Goal: Transaction & Acquisition: Book appointment/travel/reservation

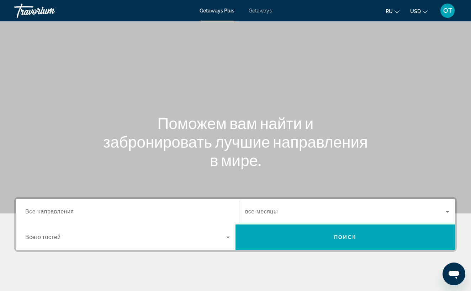
click at [257, 12] on span "Getaways" at bounding box center [260, 11] width 23 height 6
click at [47, 210] on span "Все направления" at bounding box center [49, 211] width 49 height 6
click at [47, 210] on input "Destination Все направления" at bounding box center [127, 212] width 204 height 9
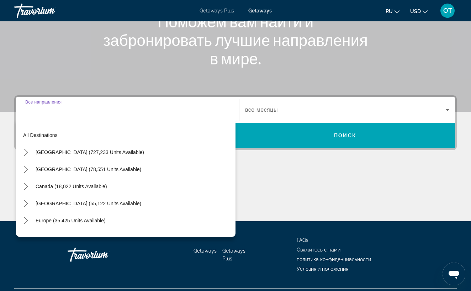
scroll to position [119, 0]
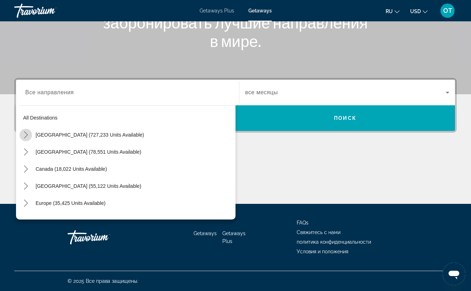
click at [26, 134] on icon "Toggle United States (727,233 units available) submenu" at bounding box center [26, 134] width 4 height 7
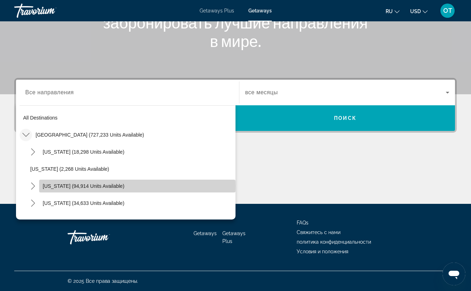
click at [92, 186] on span "[US_STATE] (94,914 units available)" at bounding box center [84, 186] width 82 height 6
type input "**********"
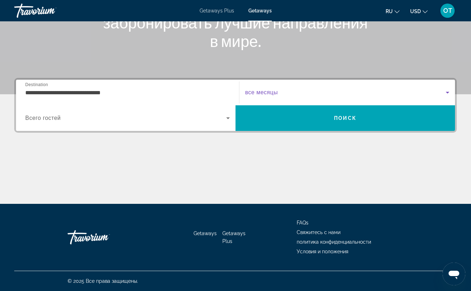
click at [448, 92] on icon "Search widget" at bounding box center [447, 92] width 9 height 9
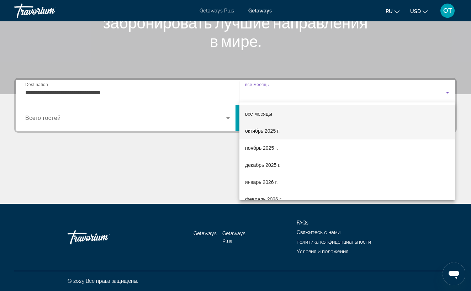
click at [309, 133] on mat-option "октябрь 2025 г." at bounding box center [347, 130] width 216 height 17
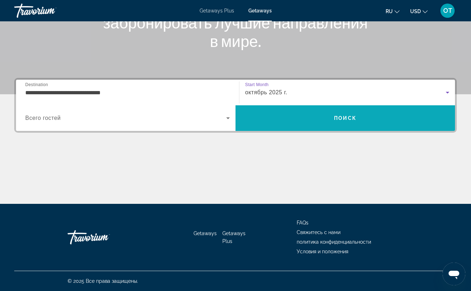
click at [321, 126] on span "Search" at bounding box center [344, 118] width 219 height 17
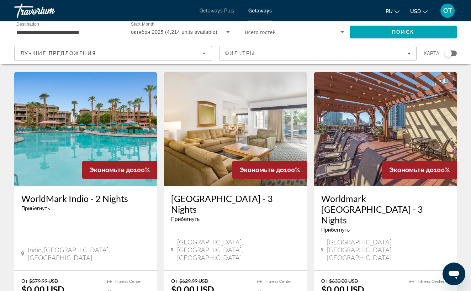
scroll to position [854, 0]
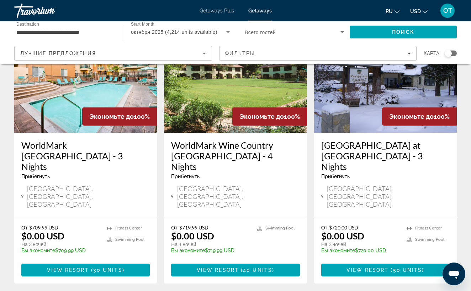
scroll to position [924, 0]
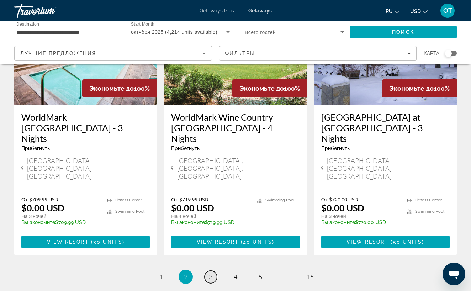
click at [211, 273] on span "3" at bounding box center [211, 277] width 4 height 8
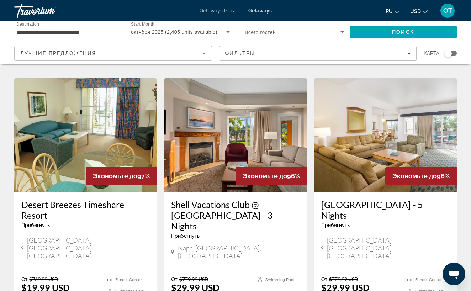
scroll to position [292, 0]
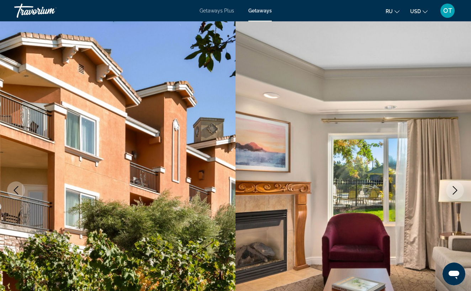
click at [457, 189] on icon "Next image" at bounding box center [455, 190] width 9 height 9
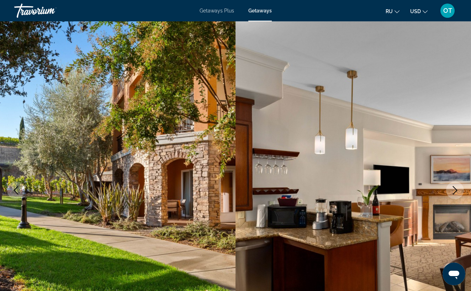
click at [457, 189] on icon "Next image" at bounding box center [455, 190] width 9 height 9
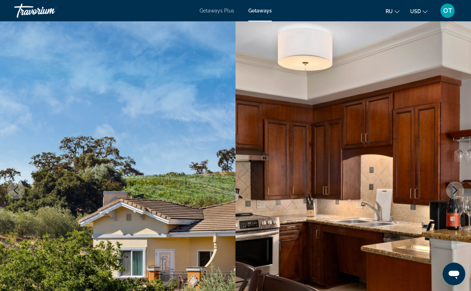
click at [457, 189] on icon "Next image" at bounding box center [455, 190] width 9 height 9
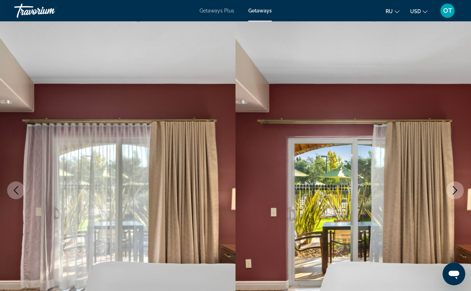
click at [457, 189] on icon "Next image" at bounding box center [455, 190] width 9 height 9
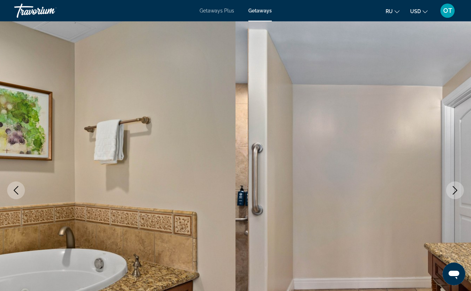
click at [457, 189] on icon "Next image" at bounding box center [455, 190] width 9 height 9
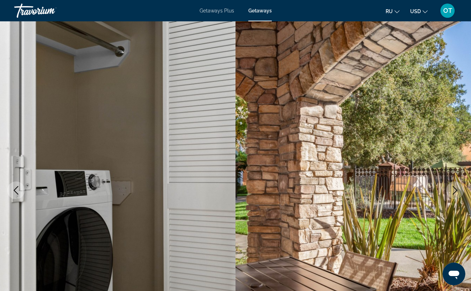
click at [457, 190] on icon "Next image" at bounding box center [455, 190] width 9 height 9
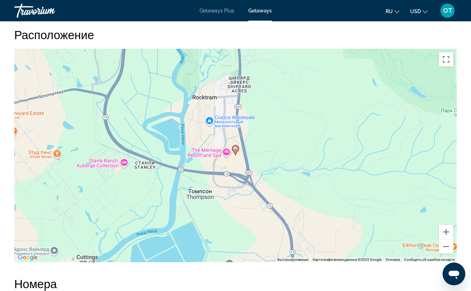
scroll to position [1087, 0]
click at [447, 240] on button "Уменьшить" at bounding box center [446, 247] width 14 height 14
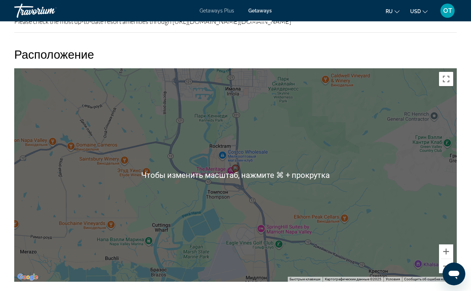
scroll to position [1063, 0]
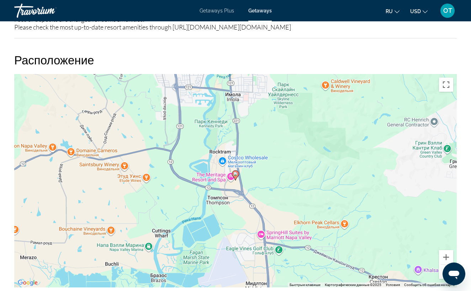
click at [445, 265] on button "Уменьшить" at bounding box center [446, 272] width 14 height 14
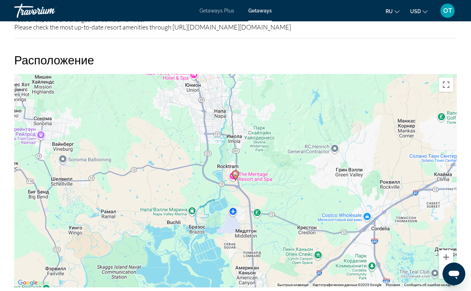
click at [445, 265] on button "Уменьшить" at bounding box center [446, 272] width 14 height 14
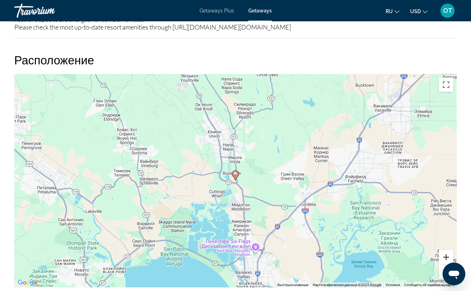
click at [446, 250] on button "Увеличить" at bounding box center [446, 257] width 14 height 14
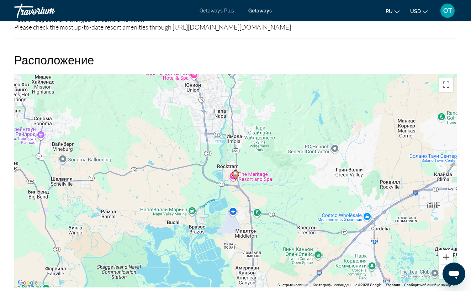
click at [446, 250] on button "Увеличить" at bounding box center [446, 257] width 14 height 14
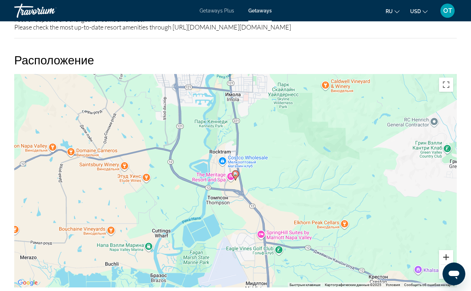
click at [446, 250] on button "Увеличить" at bounding box center [446, 257] width 14 height 14
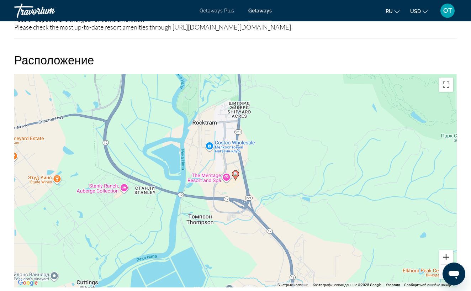
click at [446, 250] on button "Увеличить" at bounding box center [446, 257] width 14 height 14
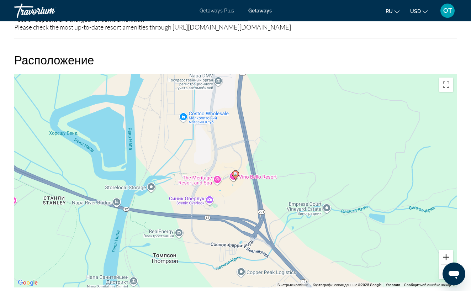
click at [446, 250] on button "Увеличить" at bounding box center [446, 257] width 14 height 14
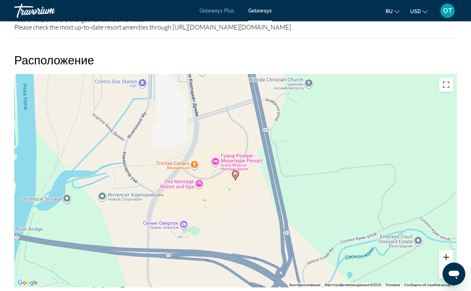
click at [448, 250] on button "Увеличить" at bounding box center [446, 257] width 14 height 14
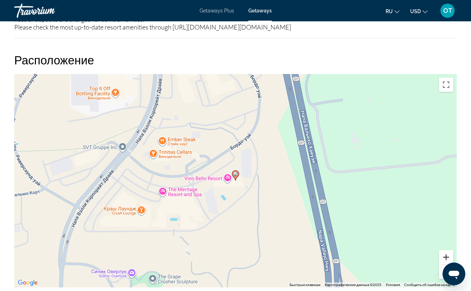
click at [448, 250] on button "Увеличить" at bounding box center [446, 257] width 14 height 14
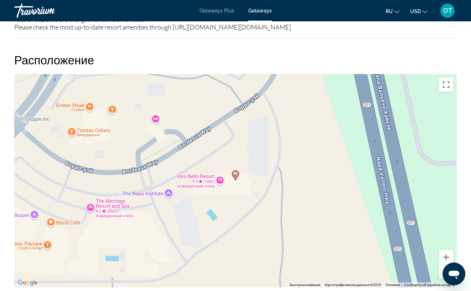
click at [447, 265] on button "Уменьшить" at bounding box center [446, 272] width 14 height 14
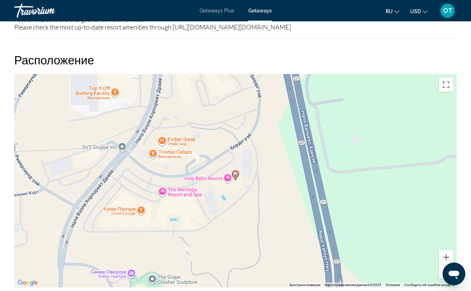
click at [447, 265] on button "Уменьшить" at bounding box center [446, 272] width 14 height 14
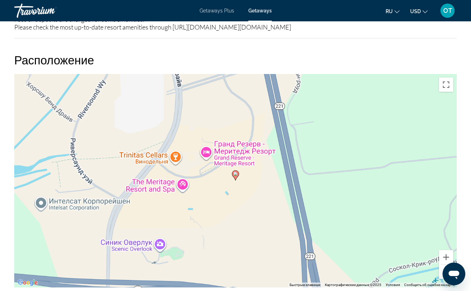
click at [447, 265] on button "Уменьшить" at bounding box center [446, 272] width 14 height 14
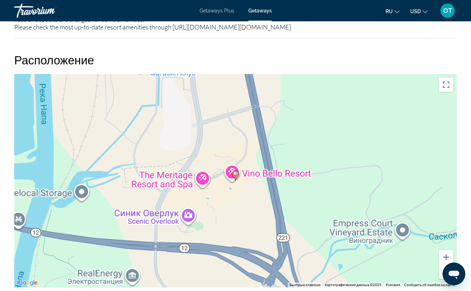
click at [447, 265] on button "Уменьшить" at bounding box center [446, 272] width 14 height 14
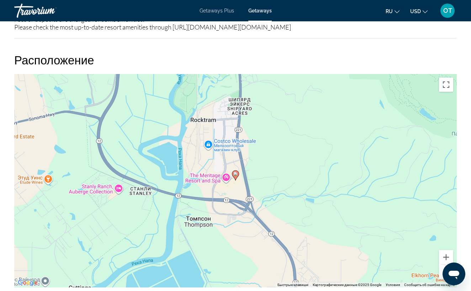
click at [447, 265] on button "Уменьшить" at bounding box center [446, 272] width 14 height 14
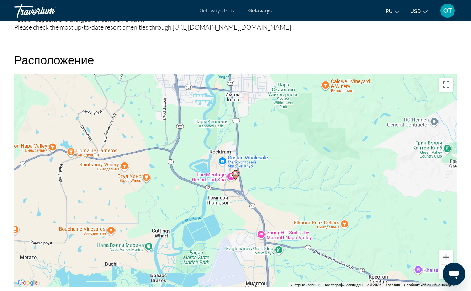
click at [447, 265] on button "Уменьшить" at bounding box center [446, 272] width 14 height 14
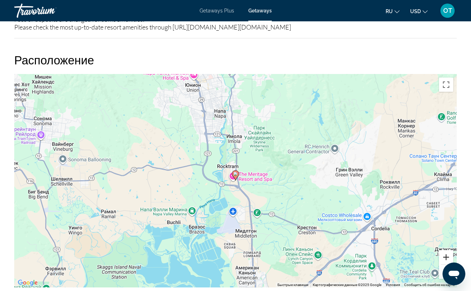
click at [447, 250] on button "Увеличить" at bounding box center [446, 257] width 14 height 14
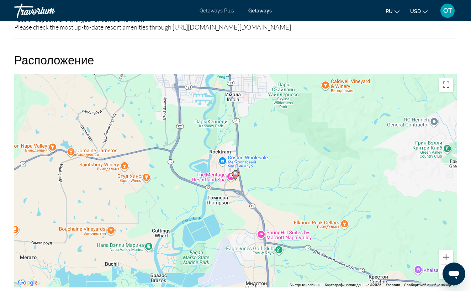
click at [446, 265] on button "Уменьшить" at bounding box center [446, 272] width 14 height 14
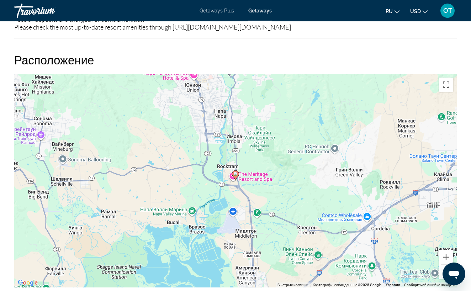
click at [446, 265] on button "Уменьшить" at bounding box center [446, 272] width 14 height 14
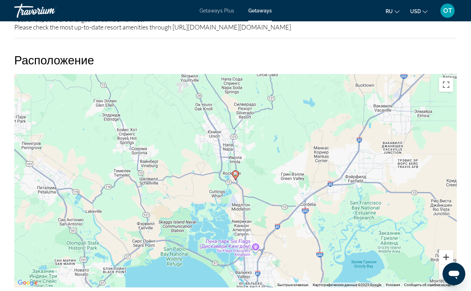
click at [447, 250] on button "Увеличить" at bounding box center [446, 257] width 14 height 14
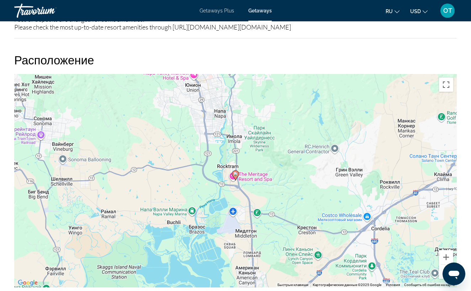
click at [447, 265] on button "Уменьшить" at bounding box center [446, 272] width 14 height 14
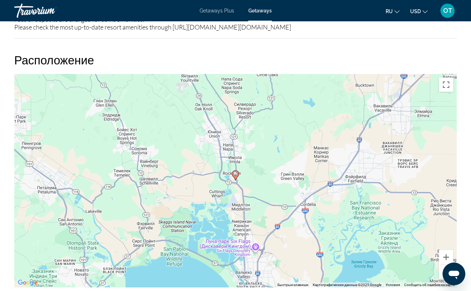
click at [447, 265] on button "Уменьшить" at bounding box center [446, 272] width 14 height 14
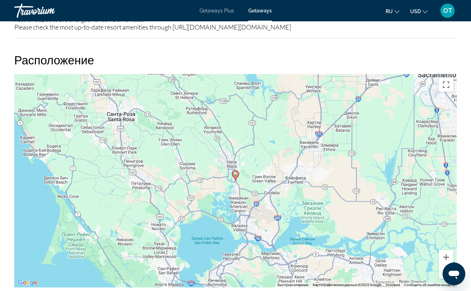
click at [447, 265] on button "Уменьшить" at bounding box center [446, 272] width 14 height 14
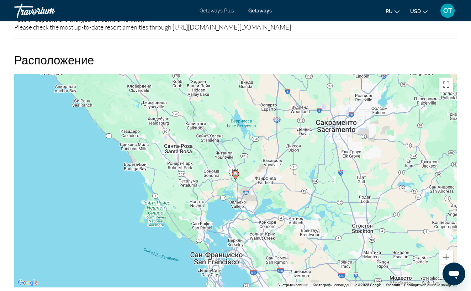
click at [446, 265] on button "Уменьшить" at bounding box center [446, 272] width 14 height 14
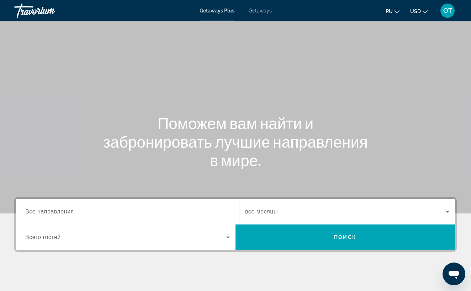
click at [262, 11] on span "Getaways" at bounding box center [260, 11] width 23 height 6
click at [62, 211] on span "Все направления" at bounding box center [49, 211] width 49 height 6
click at [62, 211] on input "Destination Все направления" at bounding box center [127, 212] width 204 height 9
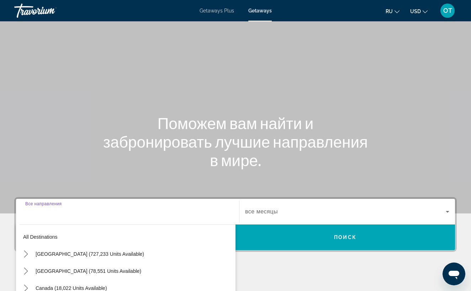
scroll to position [119, 0]
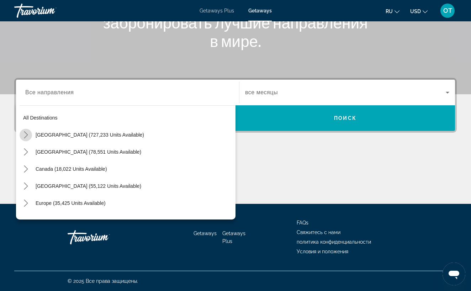
click at [26, 134] on icon "Toggle United States (727,233 units available) submenu" at bounding box center [25, 134] width 7 height 7
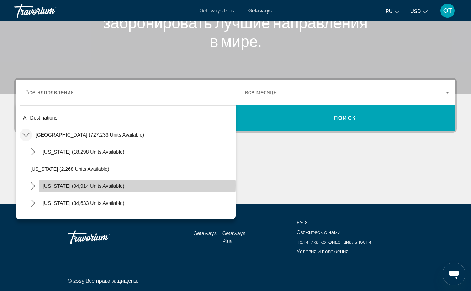
click at [44, 185] on span "[US_STATE] (94,914 units available)" at bounding box center [84, 186] width 82 height 6
type input "**********"
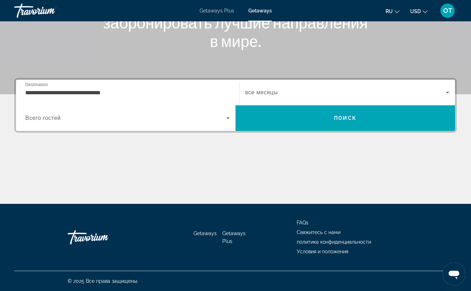
click at [276, 94] on span "все месяцы" at bounding box center [261, 92] width 33 height 6
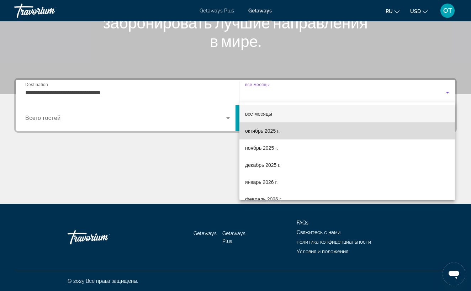
click at [272, 130] on span "октябрь 2025 г." at bounding box center [262, 131] width 34 height 9
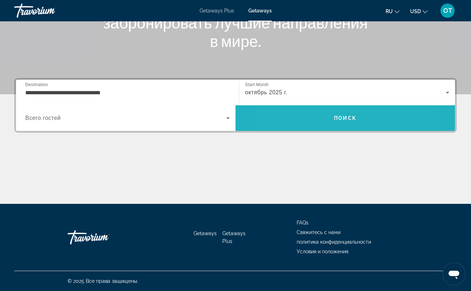
click at [310, 119] on span "Search" at bounding box center [344, 118] width 219 height 17
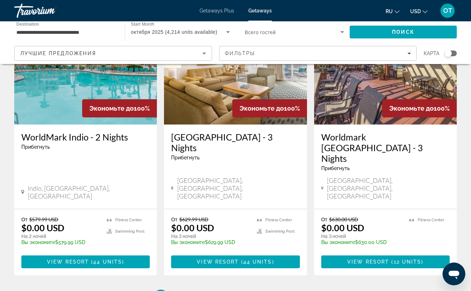
scroll to position [916, 0]
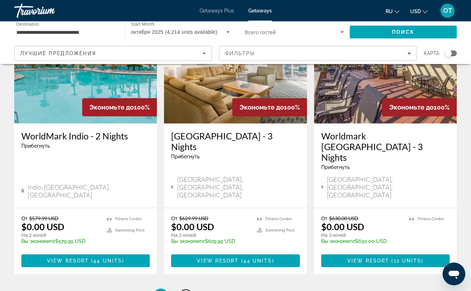
click at [186, 291] on span "2" at bounding box center [186, 296] width 4 height 8
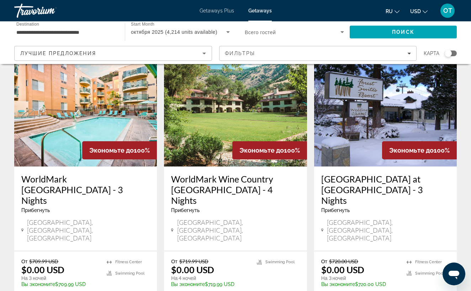
scroll to position [862, 0]
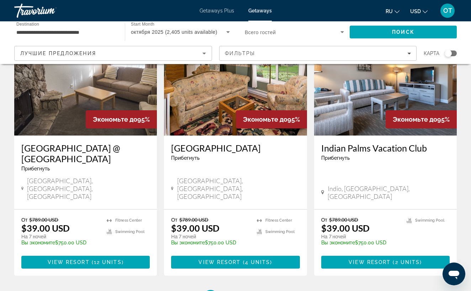
scroll to position [924, 0]
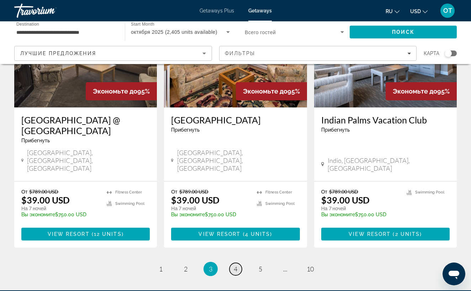
click at [238, 263] on link "page 4" at bounding box center [235, 269] width 12 height 12
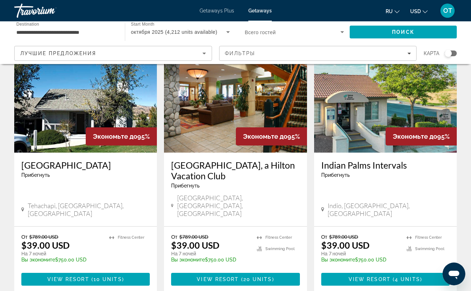
scroll to position [858, 0]
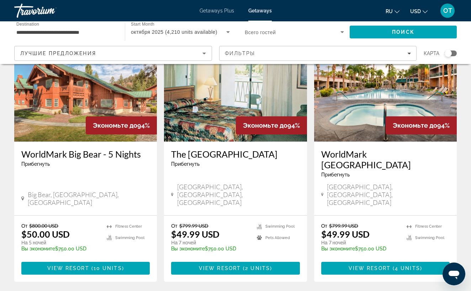
scroll to position [903, 0]
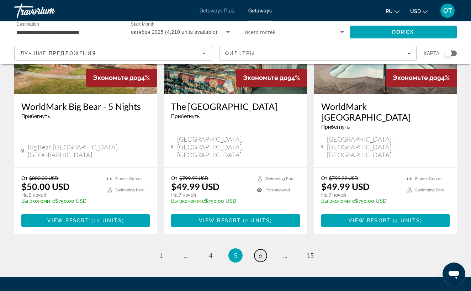
click at [261, 251] on span "6" at bounding box center [261, 255] width 4 height 8
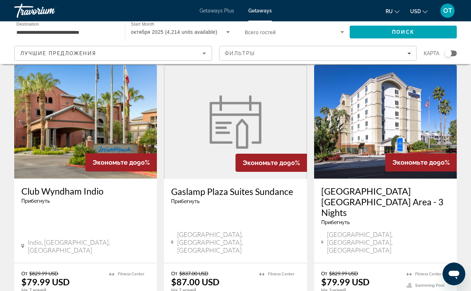
scroll to position [872, 0]
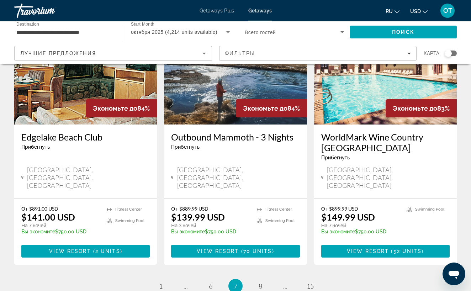
scroll to position [916, 0]
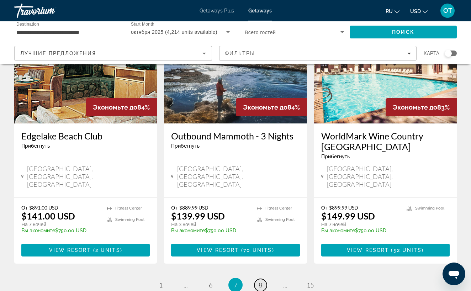
click at [260, 281] on span "8" at bounding box center [261, 285] width 4 height 8
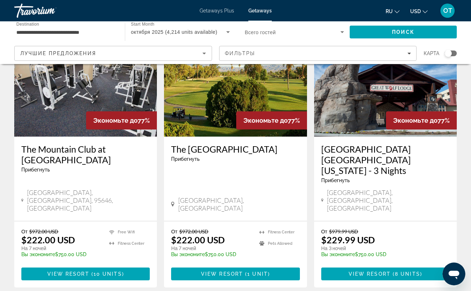
scroll to position [924, 0]
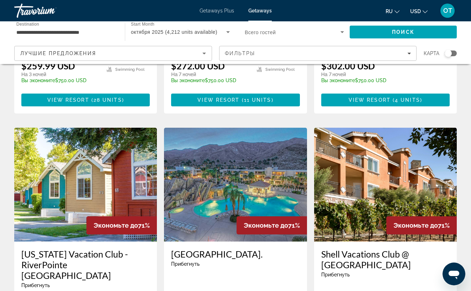
scroll to position [815, 0]
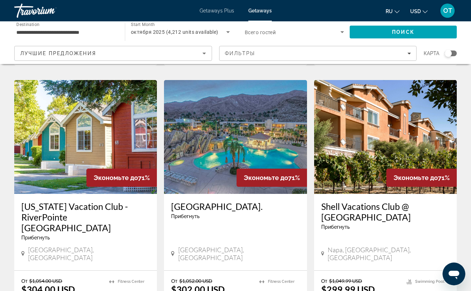
scroll to position [865, 0]
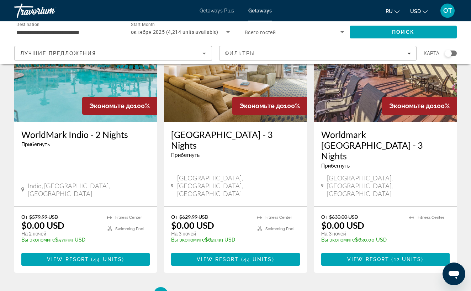
scroll to position [918, 0]
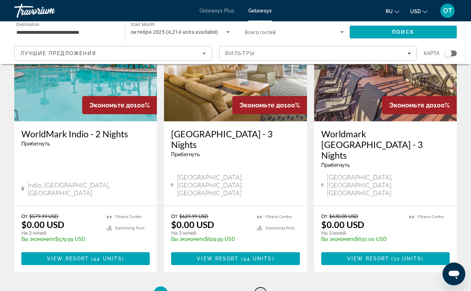
click at [260, 289] on span "5" at bounding box center [261, 293] width 4 height 8
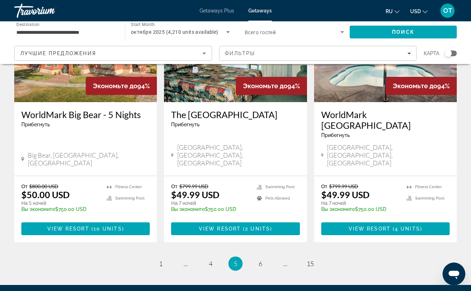
scroll to position [903, 0]
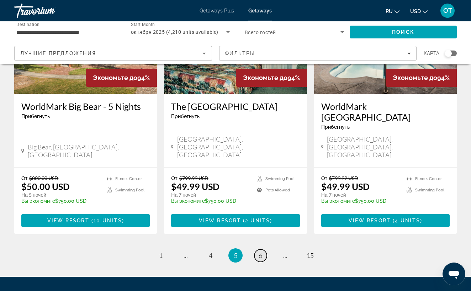
click at [263, 249] on link "page 6" at bounding box center [260, 255] width 12 height 12
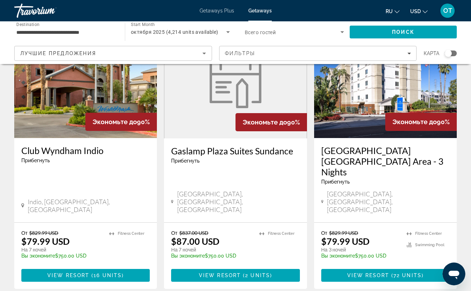
scroll to position [935, 0]
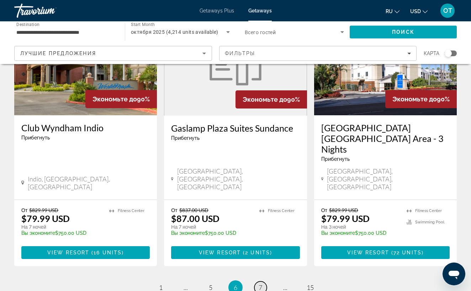
click at [260, 283] on span "7" at bounding box center [261, 287] width 4 height 8
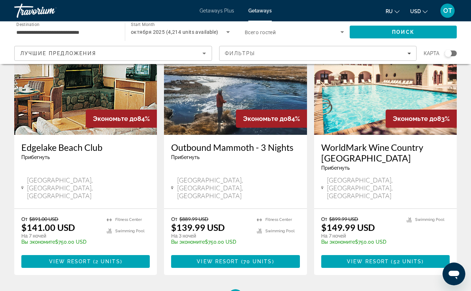
scroll to position [906, 0]
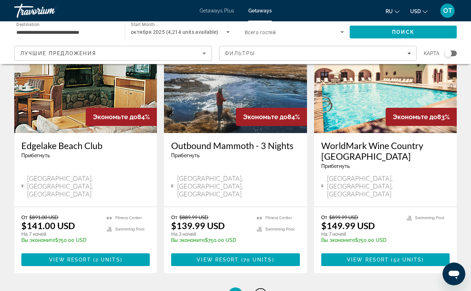
click at [260, 291] on span "8" at bounding box center [261, 295] width 4 height 8
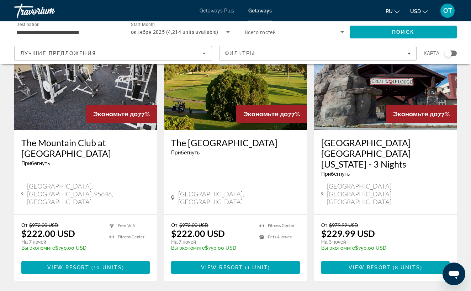
scroll to position [923, 0]
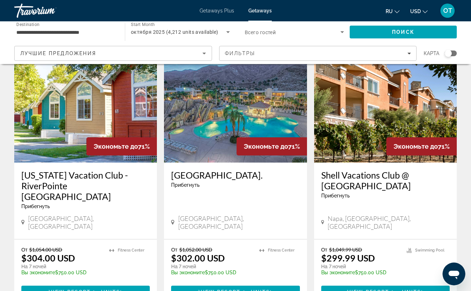
scroll to position [946, 0]
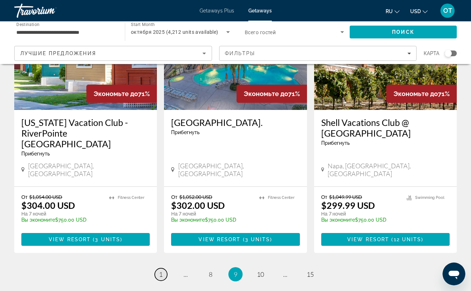
click at [161, 270] on span "1" at bounding box center [161, 274] width 4 height 8
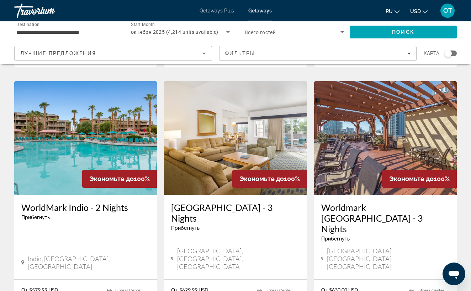
scroll to position [846, 0]
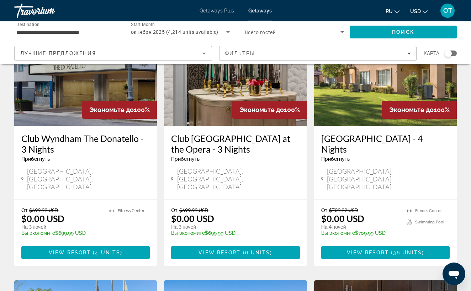
scroll to position [356, 0]
